Goal: Task Accomplishment & Management: Use online tool/utility

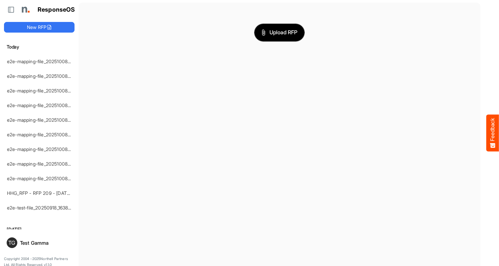
click at [280, 32] on span "Upload RFP" at bounding box center [280, 32] width 36 height 9
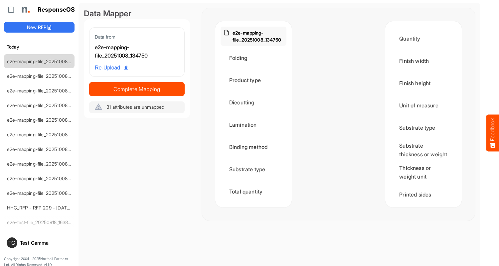
click at [255, 58] on div "Folding" at bounding box center [254, 58] width 66 height 21
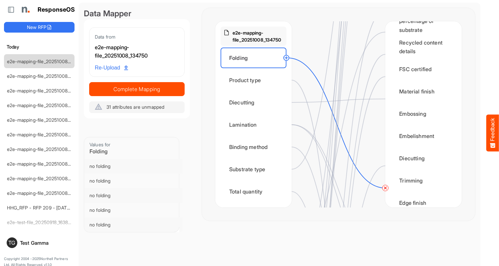
click at [385, 188] on circle at bounding box center [385, 188] width 8 height 8
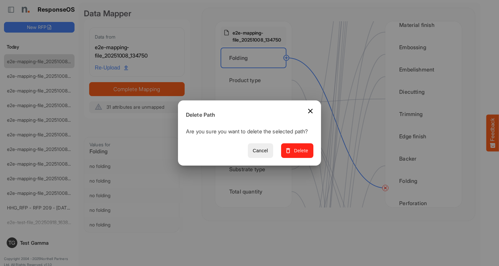
click at [300, 154] on span "Delete" at bounding box center [297, 151] width 22 height 8
click at [255, 80] on div "Product type" at bounding box center [254, 80] width 66 height 21
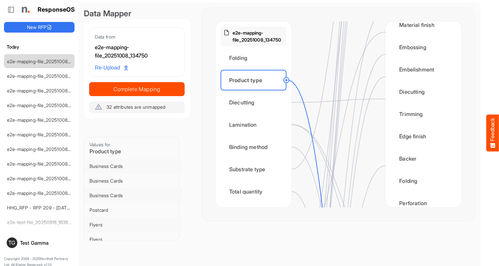
scroll to position [0, 0]
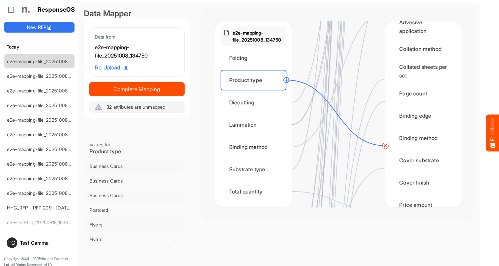
click at [385, 146] on circle at bounding box center [385, 146] width 8 height 8
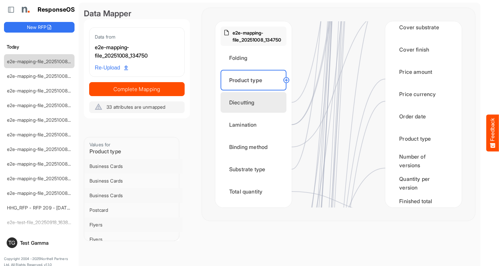
click at [255, 102] on div "Diecutting" at bounding box center [254, 102] width 66 height 21
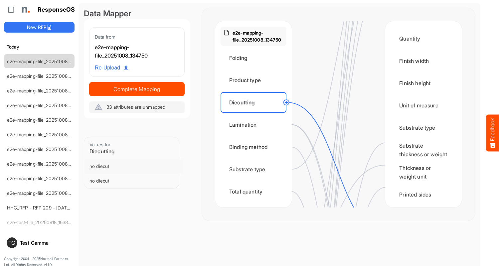
scroll to position [266, 0]
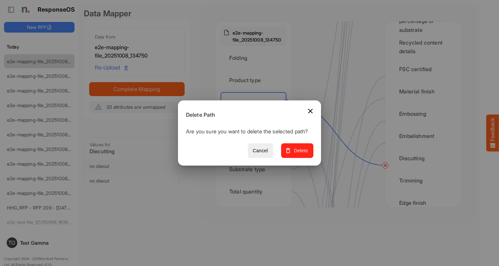
click at [300, 154] on span "Delete" at bounding box center [297, 151] width 22 height 8
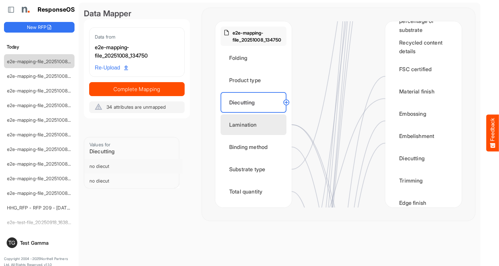
click at [255, 125] on div "Lamination" at bounding box center [254, 124] width 66 height 21
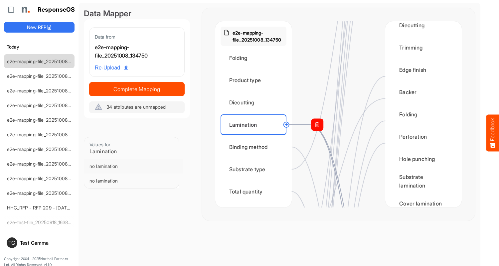
scroll to position [466, 0]
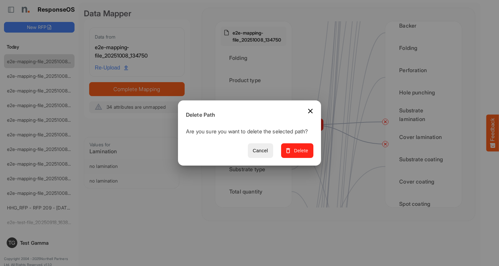
click at [300, 154] on span "Delete" at bounding box center [297, 151] width 22 height 8
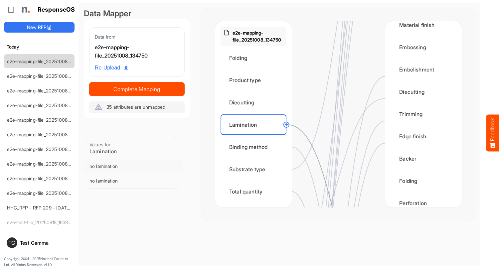
scroll to position [399, 0]
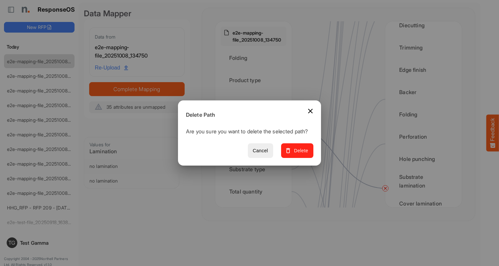
click at [300, 154] on span "Delete" at bounding box center [297, 151] width 22 height 8
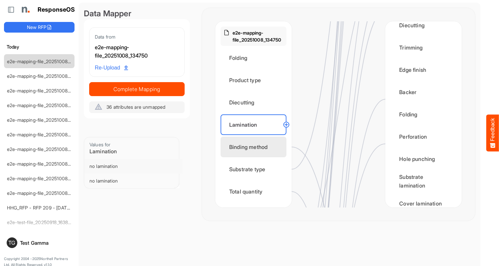
click at [255, 147] on div "Binding method" at bounding box center [254, 147] width 66 height 21
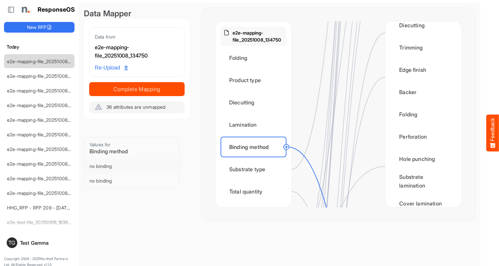
scroll to position [666, 0]
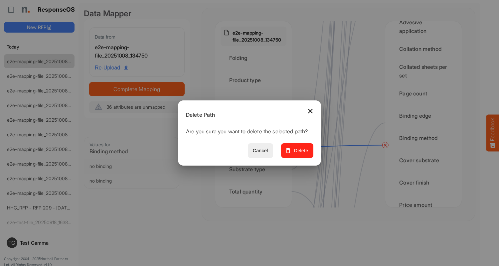
click at [300, 154] on span "Delete" at bounding box center [297, 151] width 22 height 8
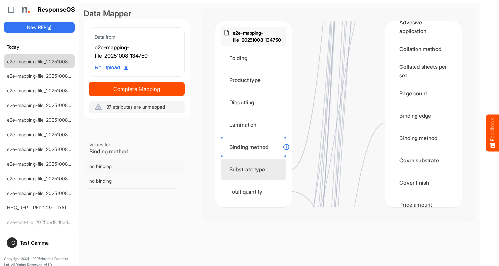
click at [255, 169] on div "Substrate type" at bounding box center [254, 169] width 66 height 21
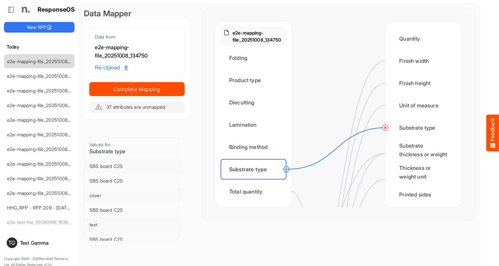
click at [385, 128] on circle at bounding box center [385, 128] width 8 height 8
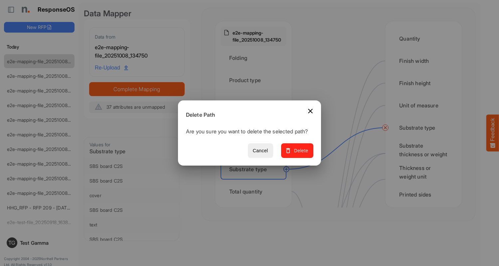
click at [300, 154] on span "Delete" at bounding box center [297, 151] width 22 height 8
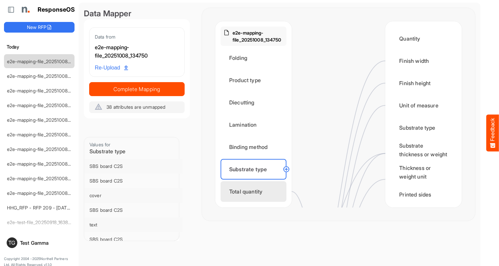
click at [255, 192] on div "Total quantity" at bounding box center [254, 191] width 66 height 21
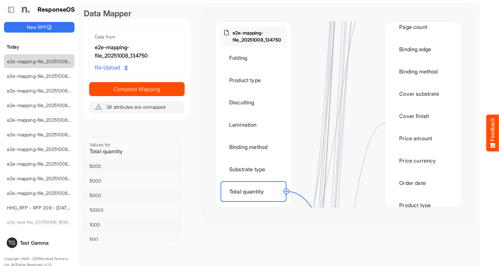
scroll to position [865, 0]
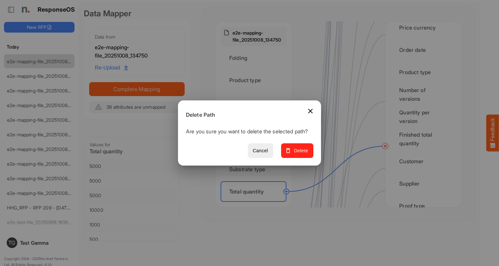
click at [300, 154] on span "Delete" at bounding box center [297, 151] width 22 height 8
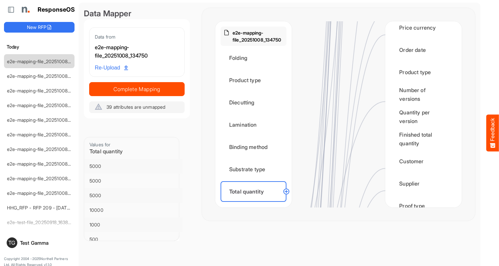
click at [255, 204] on div "Flat size width" at bounding box center [254, 214] width 66 height 21
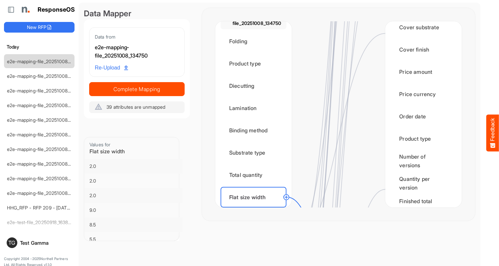
scroll to position [998, 0]
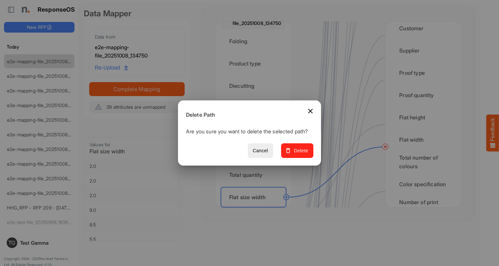
click at [300, 154] on span "Delete" at bounding box center [297, 151] width 22 height 8
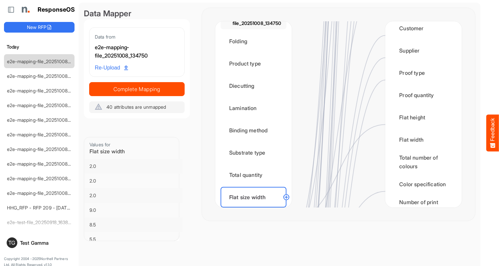
click at [255, 209] on div "Flat size height" at bounding box center [254, 219] width 66 height 21
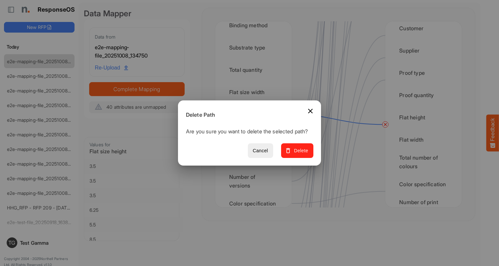
click at [300, 154] on span "Delete" at bounding box center [297, 151] width 22 height 8
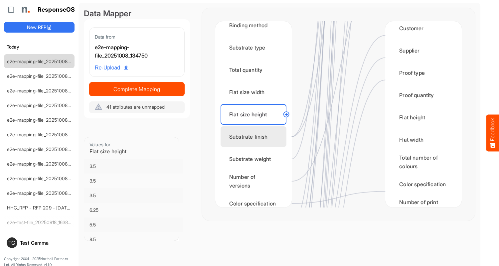
click at [255, 137] on div "Substrate finish" at bounding box center [254, 136] width 66 height 21
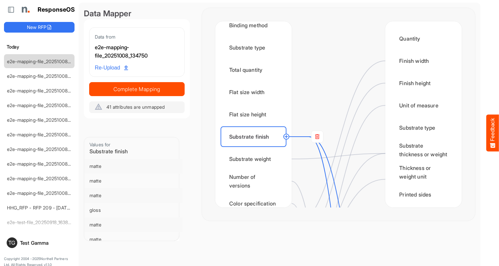
click at [317, 137] on rect at bounding box center [317, 137] width 12 height 12
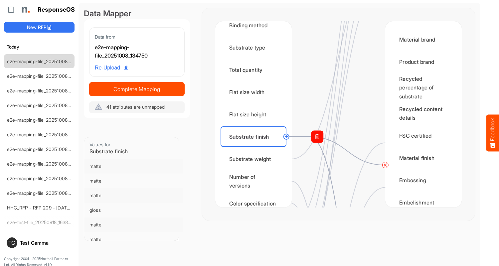
scroll to position [266, 0]
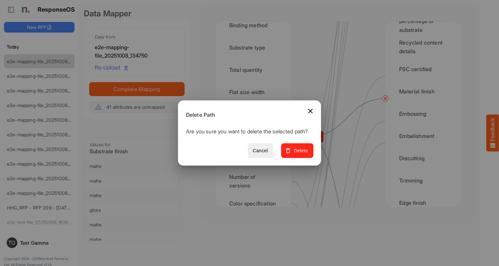
click at [300, 154] on span "Delete" at bounding box center [297, 151] width 22 height 8
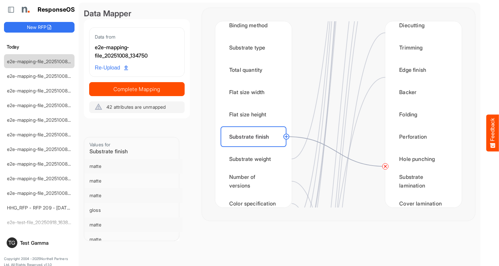
click at [385, 166] on circle at bounding box center [385, 166] width 8 height 8
click at [255, 159] on div "Substrate weight" at bounding box center [254, 159] width 66 height 21
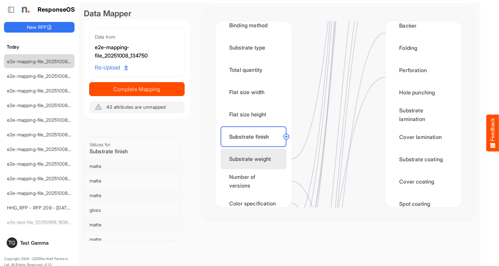
scroll to position [0, 0]
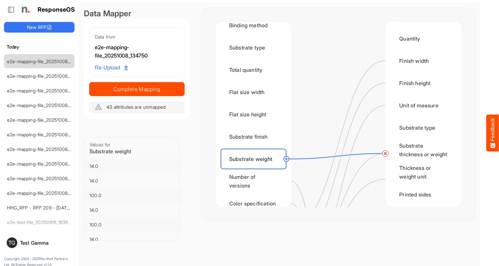
click at [385, 153] on circle at bounding box center [385, 154] width 8 height 8
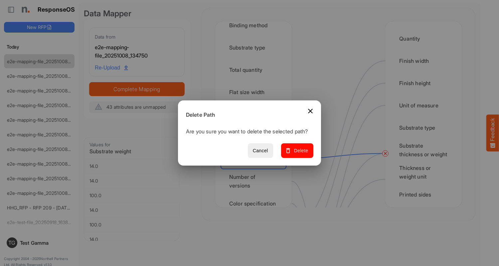
click at [300, 154] on span "Delete" at bounding box center [297, 151] width 22 height 8
click at [255, 181] on div "Number of versions" at bounding box center [254, 181] width 66 height 21
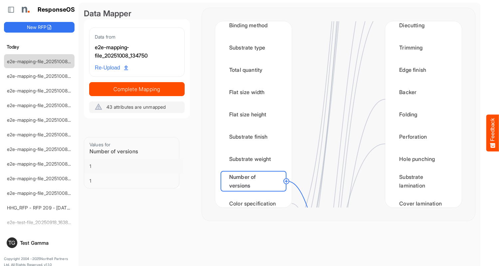
scroll to position [799, 0]
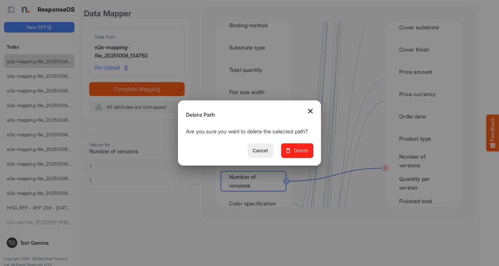
click at [300, 154] on span "Delete" at bounding box center [297, 151] width 22 height 8
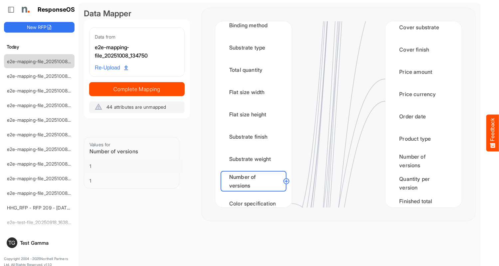
click at [255, 197] on div "Color specification" at bounding box center [254, 203] width 66 height 21
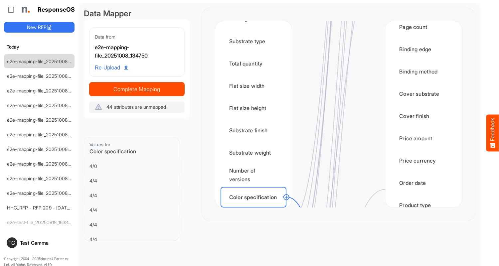
scroll to position [1065, 0]
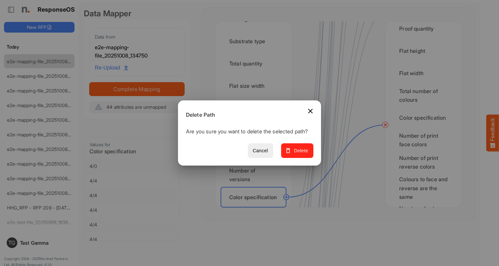
click at [300, 154] on span "Delete" at bounding box center [297, 151] width 22 height 8
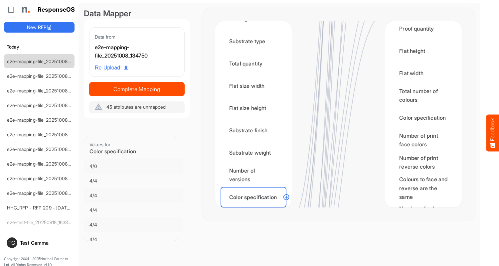
click at [255, 209] on div "Finished size width" at bounding box center [254, 219] width 66 height 21
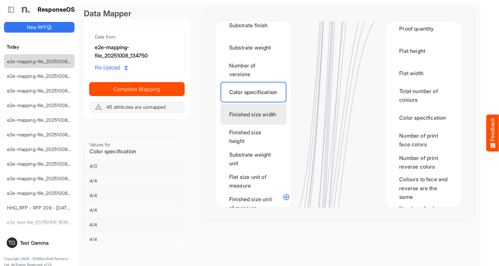
scroll to position [0, 0]
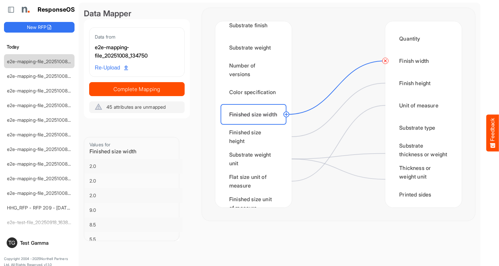
click at [385, 61] on circle at bounding box center [385, 61] width 8 height 8
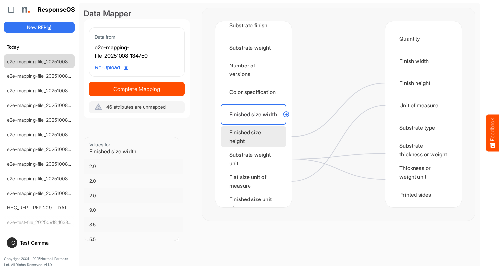
click at [255, 137] on div "Finished size height" at bounding box center [254, 136] width 66 height 21
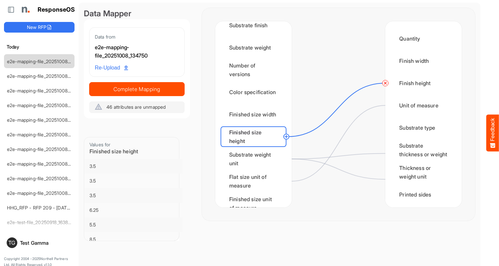
click at [385, 83] on circle at bounding box center [385, 83] width 8 height 8
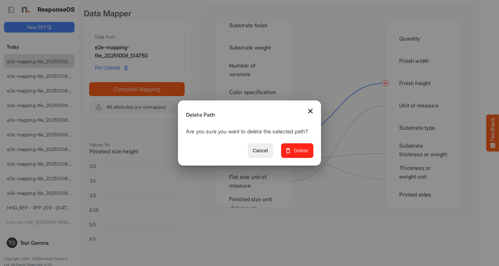
click at [300, 154] on span "Delete" at bounding box center [297, 151] width 22 height 8
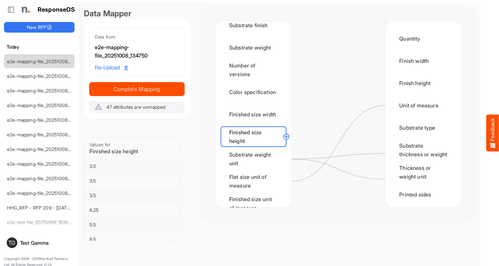
click at [255, 159] on div "Substrate weight unit" at bounding box center [254, 159] width 66 height 21
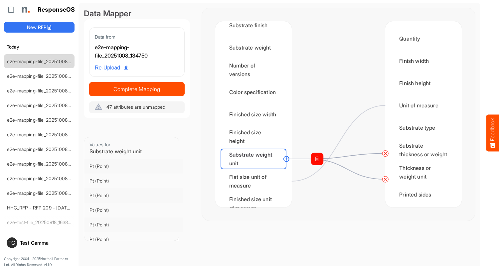
click at [385, 153] on circle at bounding box center [385, 154] width 8 height 8
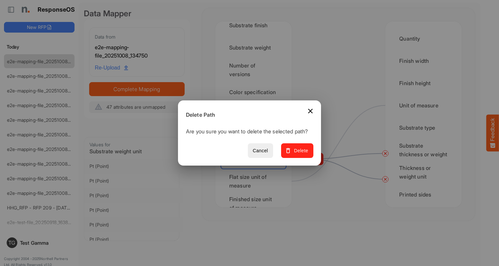
click at [300, 154] on span "Delete" at bounding box center [297, 151] width 22 height 8
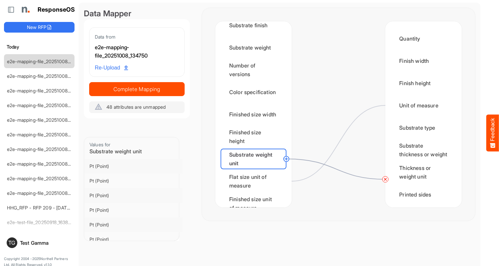
click at [385, 179] on circle at bounding box center [385, 179] width 8 height 8
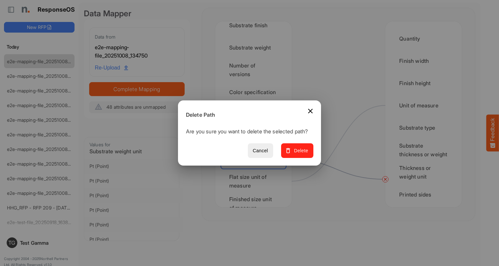
click at [300, 154] on span "Delete" at bounding box center [297, 151] width 22 height 8
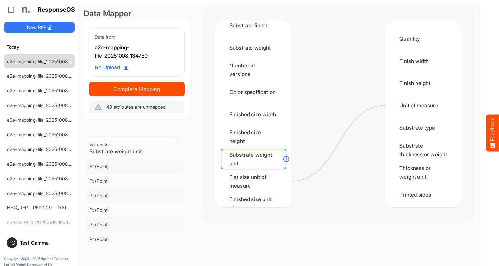
click at [255, 181] on div "Flat size unit of measure" at bounding box center [254, 181] width 66 height 21
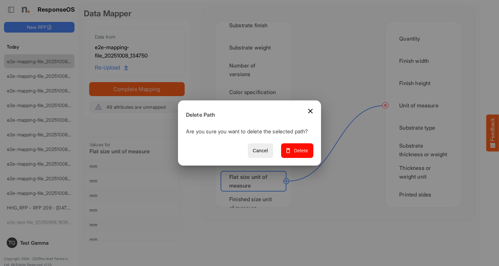
click at [300, 154] on span "Delete" at bounding box center [297, 151] width 22 height 8
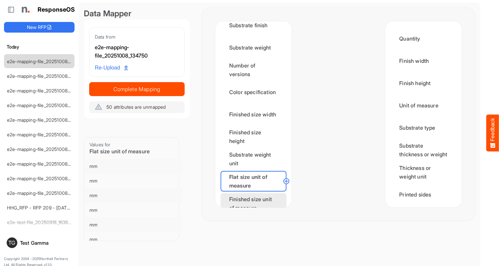
click at [255, 197] on div "Finished size unit of measure" at bounding box center [254, 203] width 66 height 21
click at [255, 216] on div "Min CPP" at bounding box center [254, 226] width 66 height 21
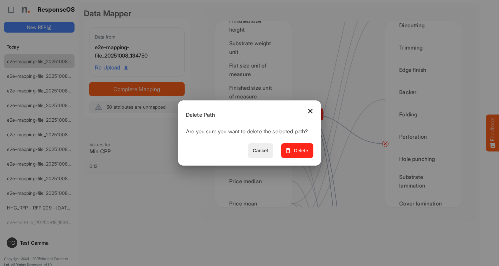
click at [300, 154] on span "Delete" at bounding box center [297, 151] width 22 height 8
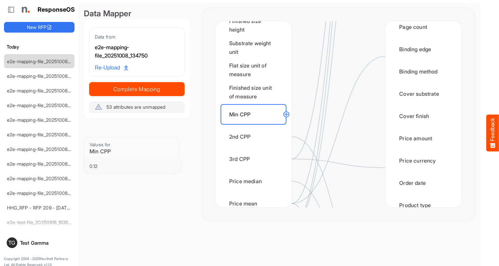
click at [255, 137] on div "2nd CPP" at bounding box center [254, 136] width 66 height 21
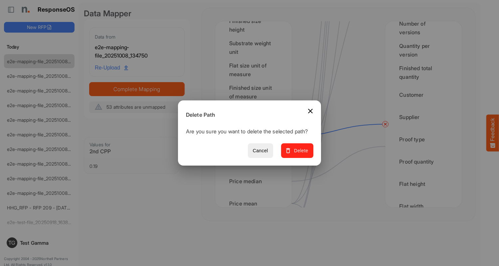
click at [300, 154] on span "Delete" at bounding box center [297, 151] width 22 height 8
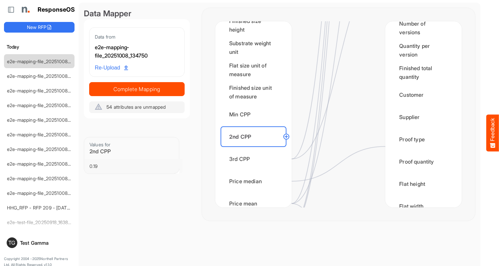
click at [255, 159] on div "3rd CPP" at bounding box center [254, 159] width 66 height 21
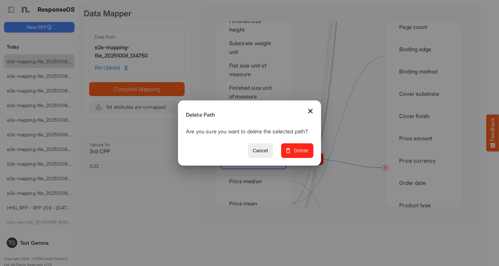
click at [300, 154] on span "Delete" at bounding box center [297, 151] width 22 height 8
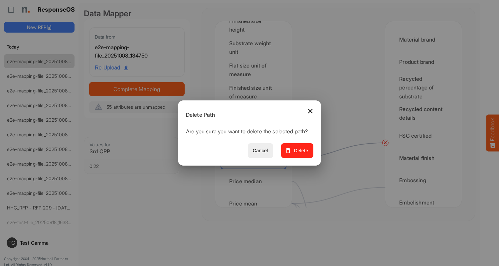
click at [300, 154] on span "Delete" at bounding box center [297, 151] width 22 height 8
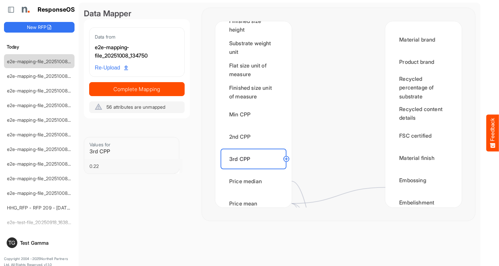
click at [255, 181] on div "Price median" at bounding box center [254, 181] width 66 height 21
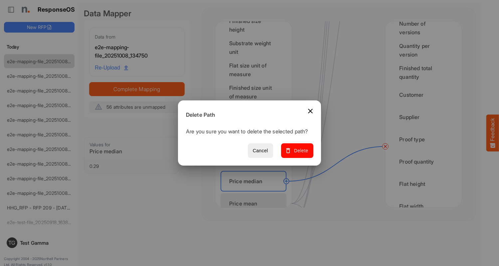
click at [300, 154] on span "Delete" at bounding box center [297, 151] width 22 height 8
click at [255, 197] on div "Price mean" at bounding box center [254, 203] width 66 height 21
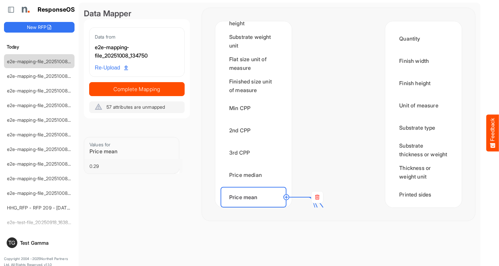
click at [317, 197] on rect at bounding box center [317, 197] width 12 height 12
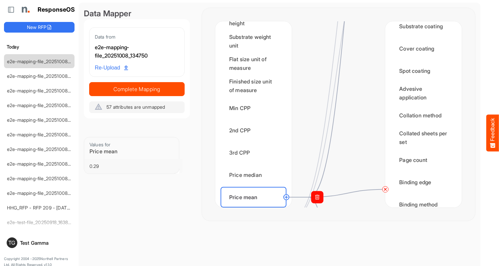
click at [385, 189] on circle at bounding box center [385, 189] width 8 height 8
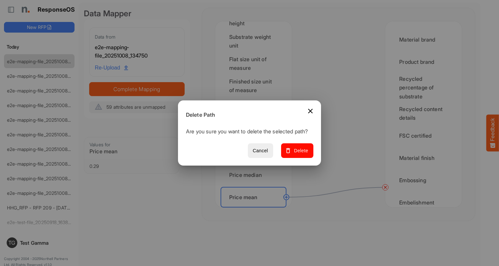
click at [300, 154] on span "Delete" at bounding box center [297, 151] width 22 height 8
click at [255, 209] on div "Order count" at bounding box center [254, 219] width 66 height 21
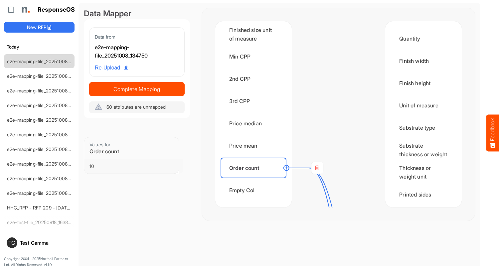
click at [317, 168] on rect at bounding box center [317, 168] width 12 height 12
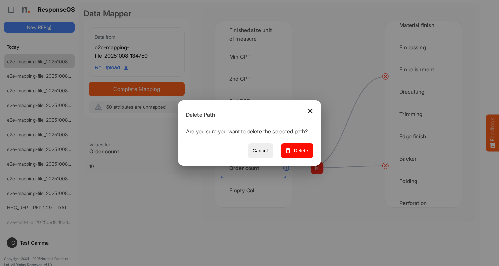
click at [300, 154] on span "Delete" at bounding box center [297, 151] width 22 height 8
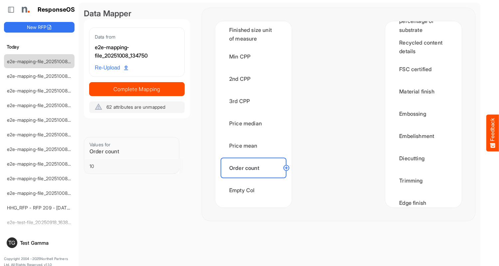
click at [255, 190] on div "Empty Col" at bounding box center [254, 190] width 66 height 21
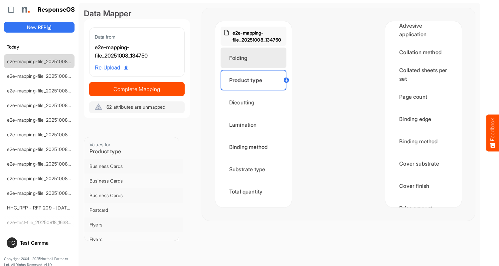
click at [255, 58] on div "Folding" at bounding box center [254, 58] width 66 height 21
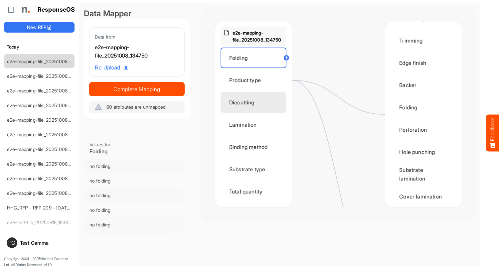
click at [255, 102] on div "Diecutting" at bounding box center [254, 102] width 66 height 21
click at [422, 29] on div "Diecutting" at bounding box center [424, 18] width 66 height 21
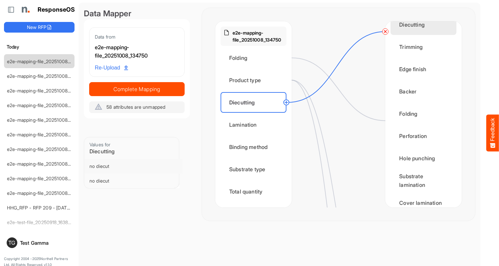
click at [255, 125] on div "Lamination" at bounding box center [254, 124] width 66 height 21
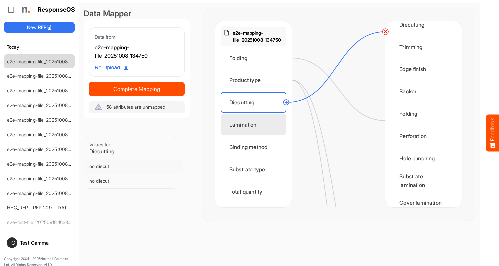
click at [422, 187] on div "Substrate lamination" at bounding box center [424, 180] width 66 height 21
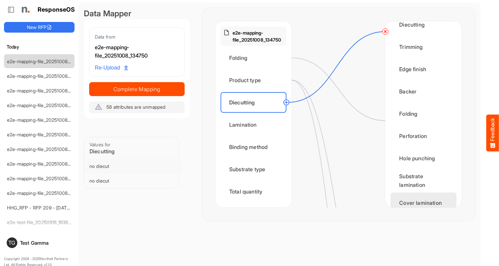
click at [422, 197] on div "Cover lamination" at bounding box center [424, 203] width 66 height 21
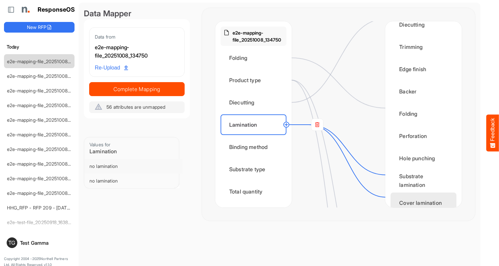
click at [255, 147] on div "Binding method" at bounding box center [254, 147] width 66 height 21
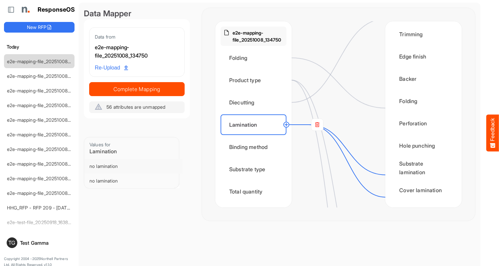
click at [255, 169] on div "Substrate type" at bounding box center [254, 169] width 66 height 21
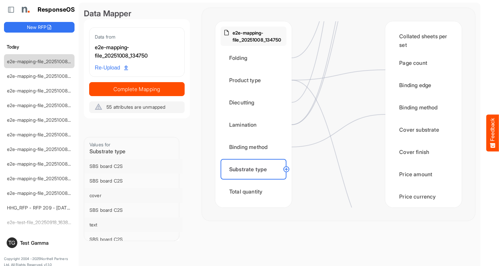
click at [286, 169] on circle at bounding box center [287, 169] width 8 height 8
click at [255, 192] on div "Total quantity" at bounding box center [254, 191] width 66 height 21
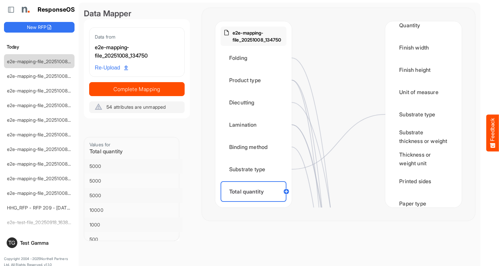
click at [422, 32] on div "Quantity" at bounding box center [424, 25] width 66 height 21
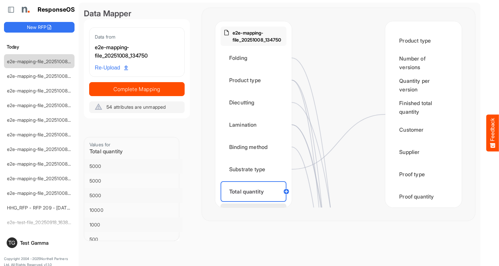
click at [255, 204] on div "Flat size width" at bounding box center [254, 214] width 66 height 21
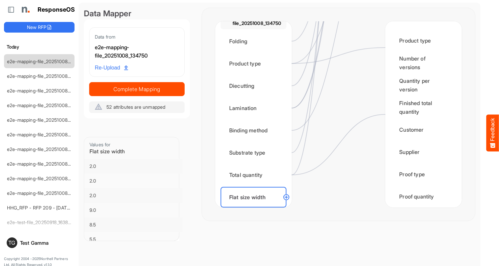
click at [286, 197] on circle at bounding box center [287, 197] width 8 height 8
click at [422, 231] on div "Flat width" at bounding box center [424, 241] width 66 height 21
click at [255, 209] on div "Flat size height" at bounding box center [254, 219] width 66 height 21
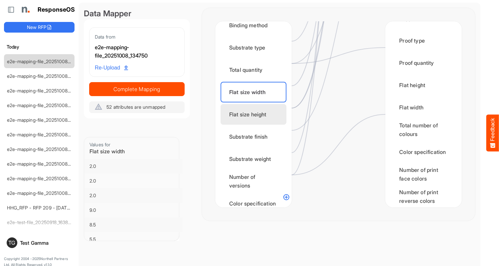
click at [422, 92] on div "Flat height" at bounding box center [424, 85] width 66 height 21
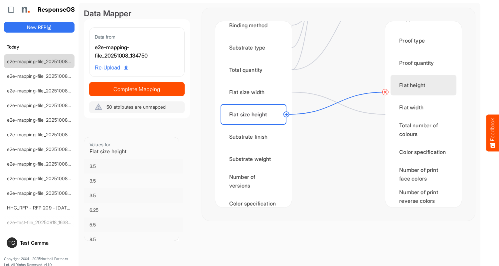
click at [255, 137] on div "Substrate finish" at bounding box center [254, 136] width 66 height 21
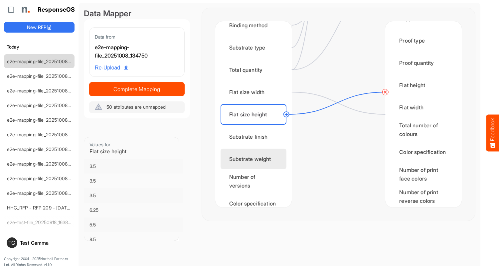
click at [255, 159] on div "Substrate weight" at bounding box center [254, 159] width 66 height 21
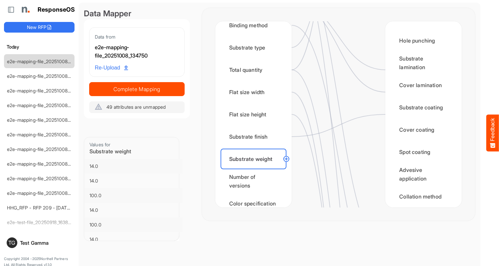
click at [286, 159] on circle at bounding box center [287, 159] width 8 height 8
click at [255, 181] on div "Number of versions" at bounding box center [254, 181] width 66 height 21
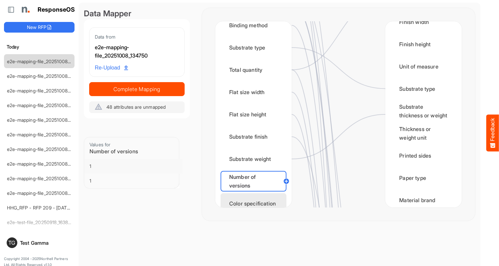
click at [255, 197] on div "Color specification" at bounding box center [254, 203] width 66 height 21
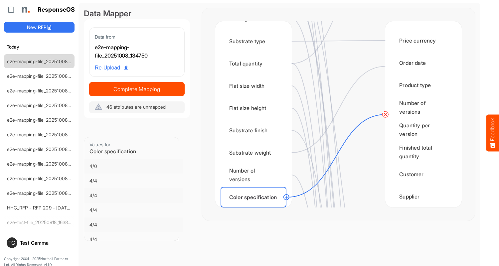
click at [286, 197] on circle at bounding box center [287, 197] width 8 height 8
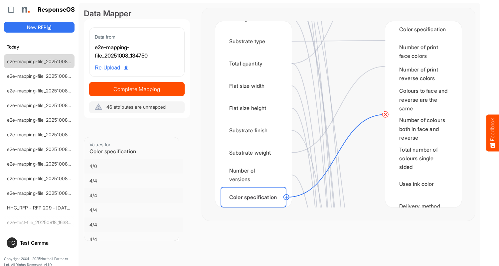
click at [422, 40] on div "Color specification" at bounding box center [424, 29] width 66 height 21
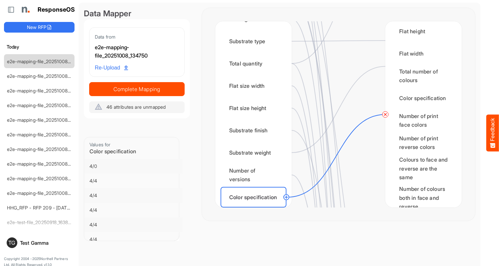
click at [255, 209] on div "Finished size width" at bounding box center [254, 219] width 66 height 21
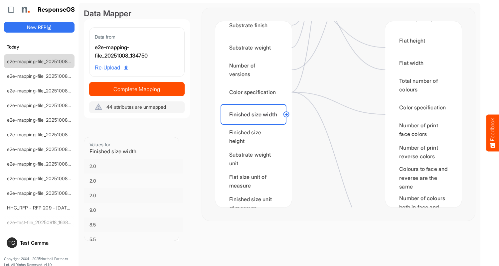
click at [286, 114] on circle at bounding box center [287, 114] width 8 height 8
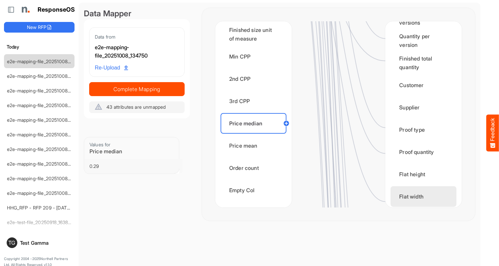
click at [422, 197] on div "Flat width" at bounding box center [424, 196] width 66 height 21
